Goal: Check status

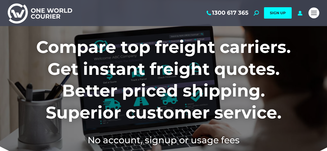
click at [299, 17] on div "1300 617 365 Search: *** SIGN UP Search: ***" at bounding box center [190, 13] width 231 height 26
click at [299, 15] on icon at bounding box center [300, 12] width 6 height 5
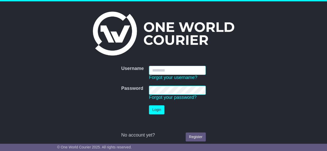
type input "**********"
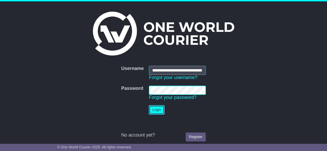
click at [155, 109] on button "Login" at bounding box center [157, 110] width 16 height 9
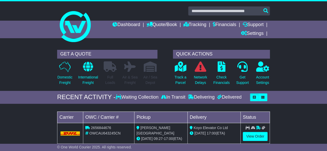
scroll to position [26, 0]
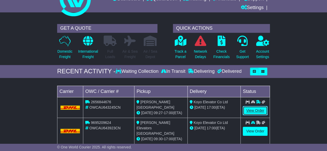
click at [256, 112] on link "View Order" at bounding box center [255, 110] width 25 height 9
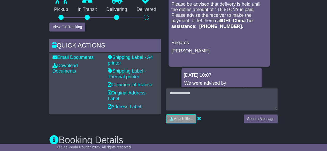
scroll to position [52, 0]
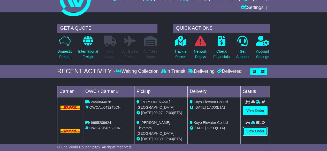
click at [255, 128] on link "View Order" at bounding box center [255, 131] width 25 height 9
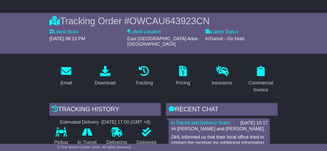
scroll to position [104, 0]
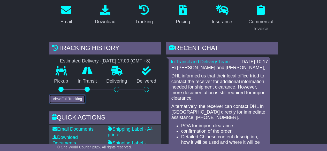
click at [77, 95] on button "View Full Tracking" at bounding box center [67, 99] width 36 height 9
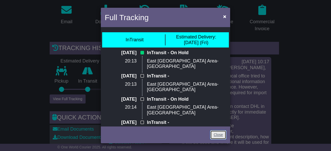
click at [220, 134] on link "Close" at bounding box center [218, 135] width 16 height 9
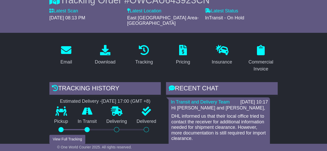
scroll to position [26, 0]
